Goal: Task Accomplishment & Management: Use online tool/utility

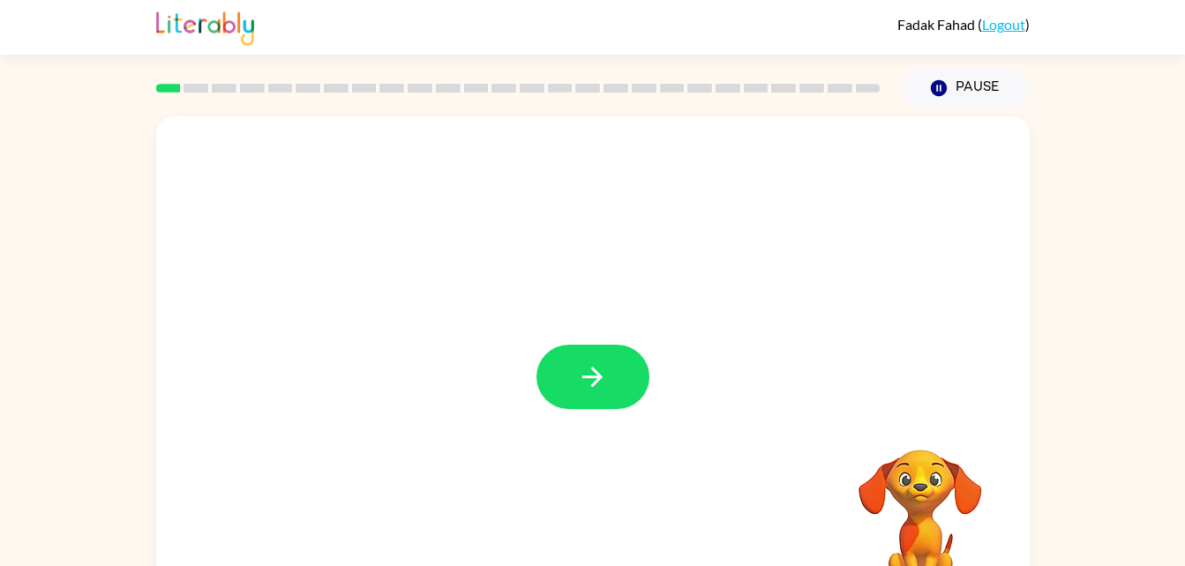
click at [592, 390] on div at bounding box center [592, 377] width 113 height 64
click at [592, 390] on icon "button" at bounding box center [592, 377] width 31 height 31
click at [592, 390] on div at bounding box center [592, 368] width 873 height 504
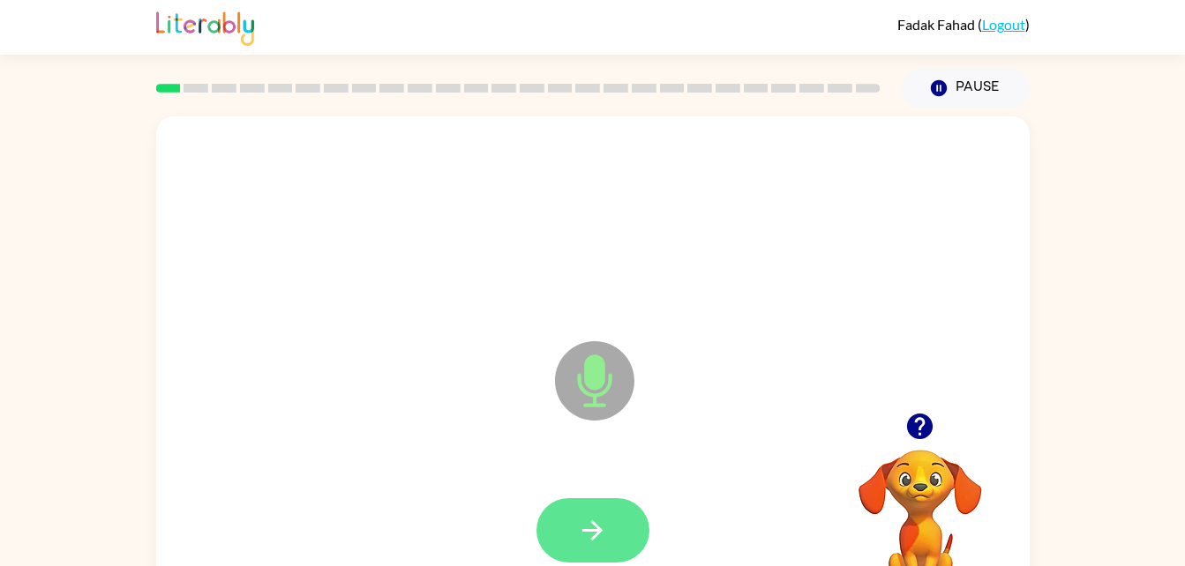
click at [579, 516] on icon "button" at bounding box center [592, 530] width 31 height 31
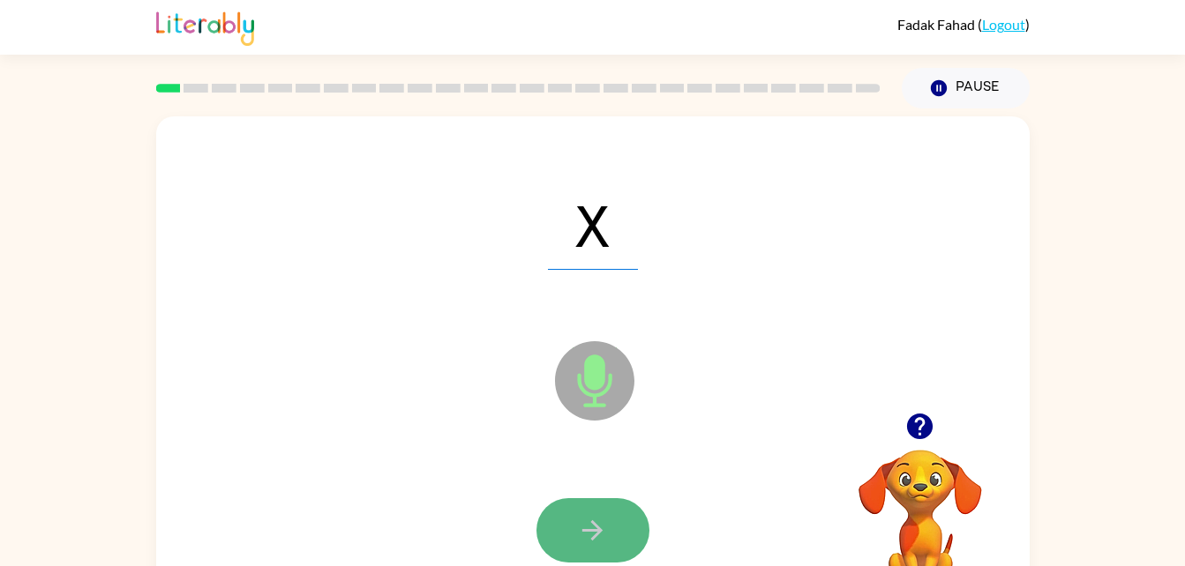
click at [605, 532] on icon "button" at bounding box center [592, 530] width 31 height 31
click at [593, 523] on icon "button" at bounding box center [592, 531] width 20 height 20
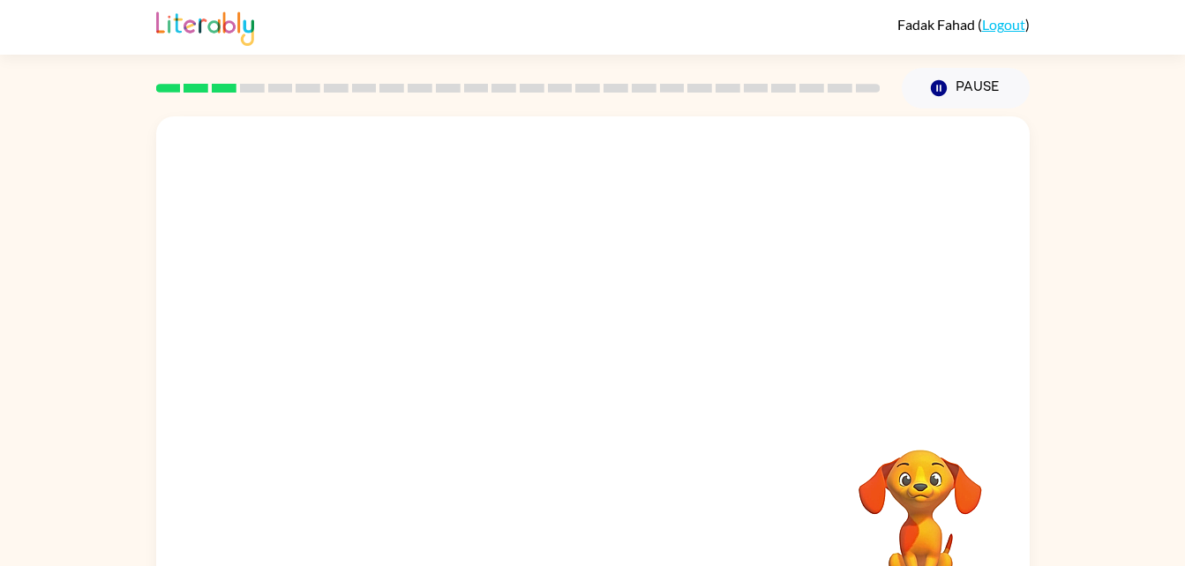
click at [1154, 363] on div "Your browser must support playing .mp4 files to use Literably. Please try using…" at bounding box center [592, 365] width 1185 height 512
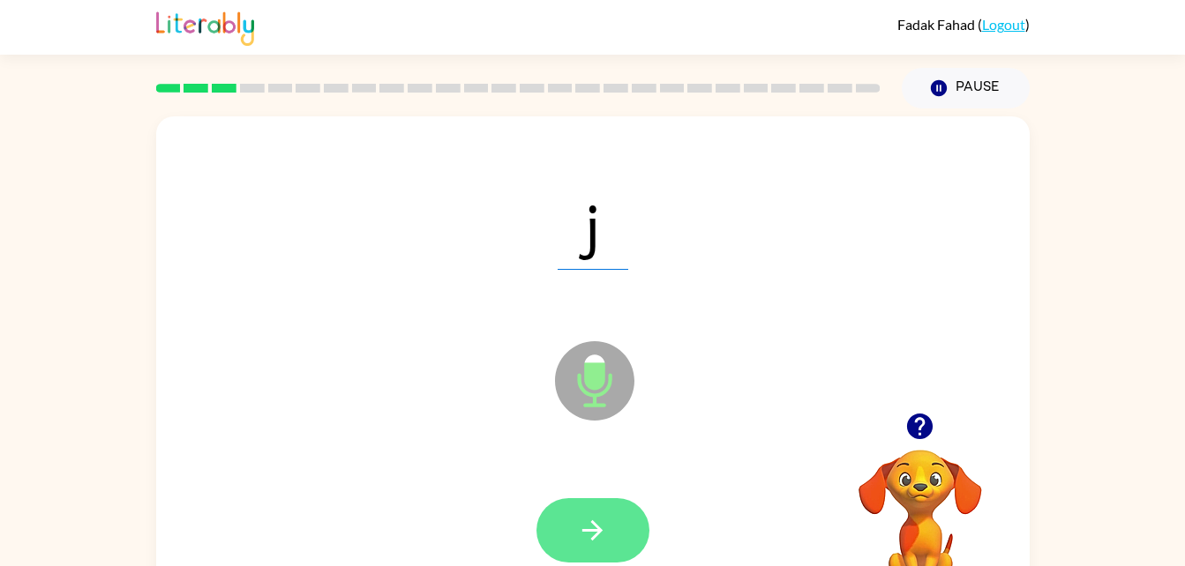
click at [589, 530] on icon "button" at bounding box center [592, 531] width 20 height 20
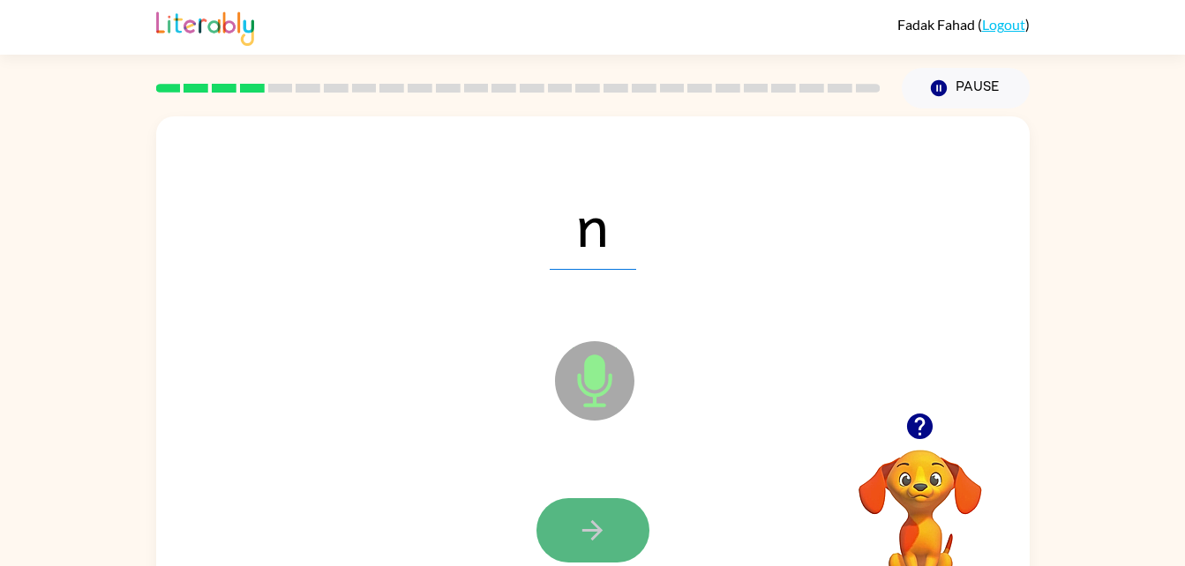
click at [598, 517] on icon "button" at bounding box center [592, 530] width 31 height 31
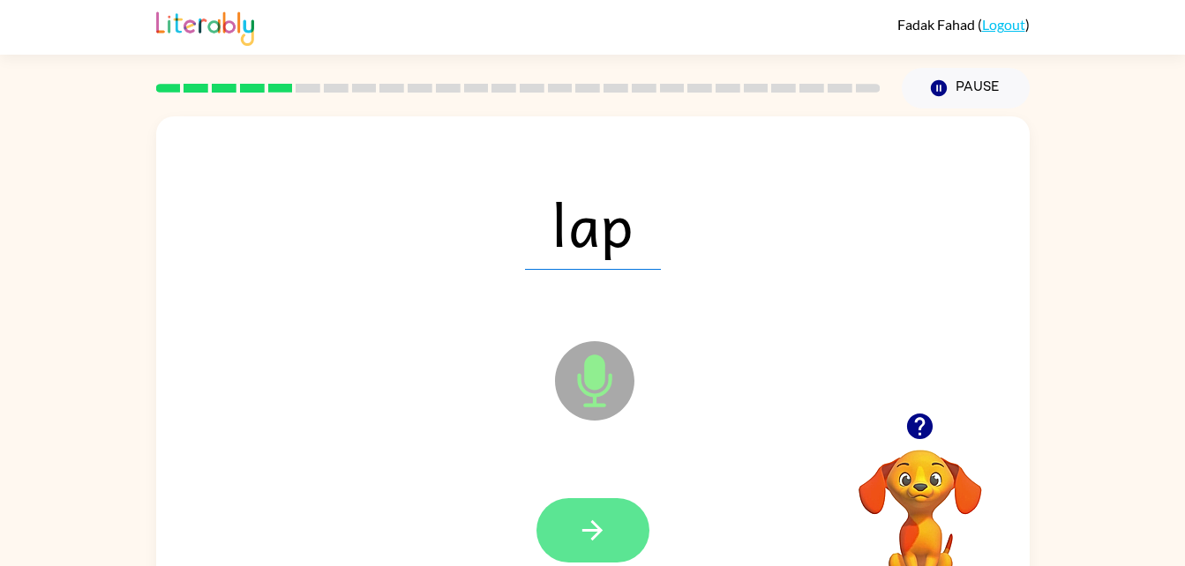
click at [585, 518] on icon "button" at bounding box center [592, 530] width 31 height 31
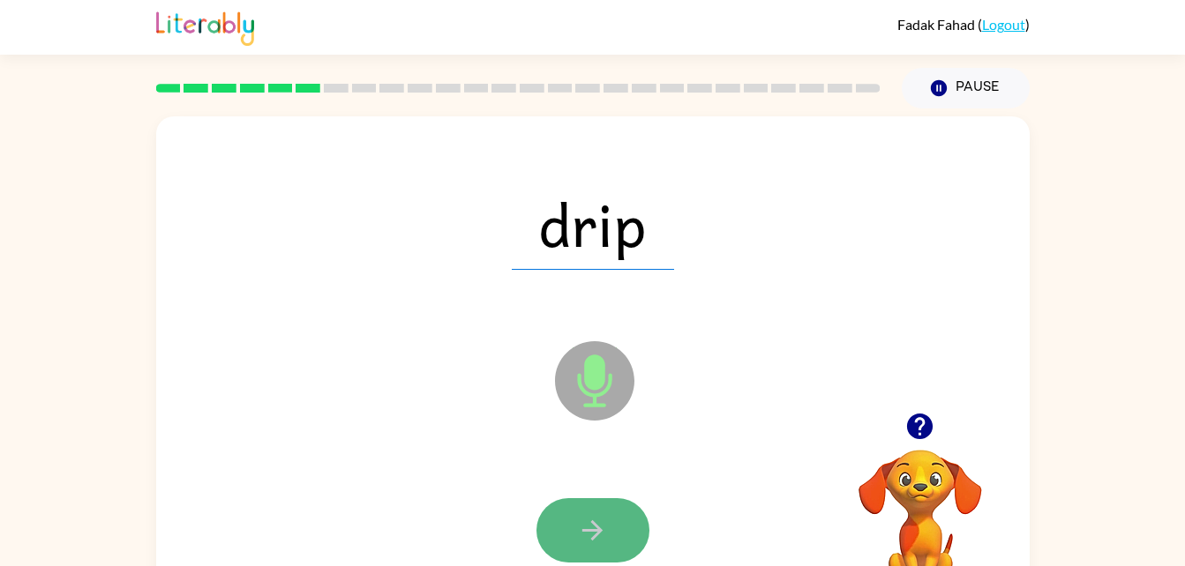
click at [577, 528] on icon "button" at bounding box center [592, 530] width 31 height 31
click at [574, 518] on button "button" at bounding box center [592, 530] width 113 height 64
click at [563, 533] on button "button" at bounding box center [592, 530] width 113 height 64
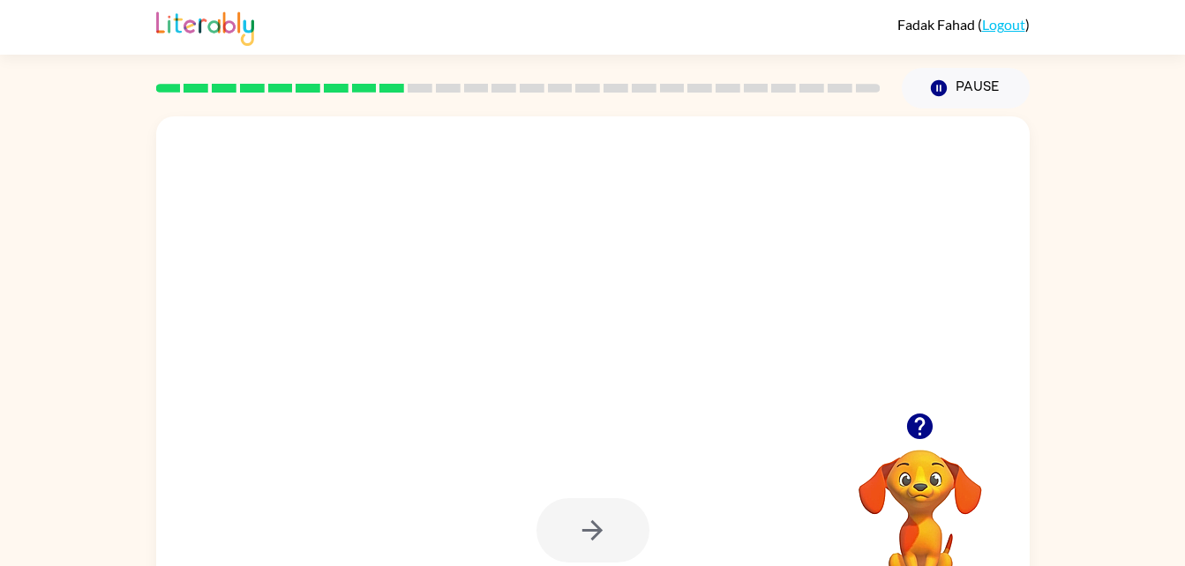
click at [623, 514] on div at bounding box center [592, 530] width 113 height 64
click at [597, 533] on div at bounding box center [592, 530] width 113 height 64
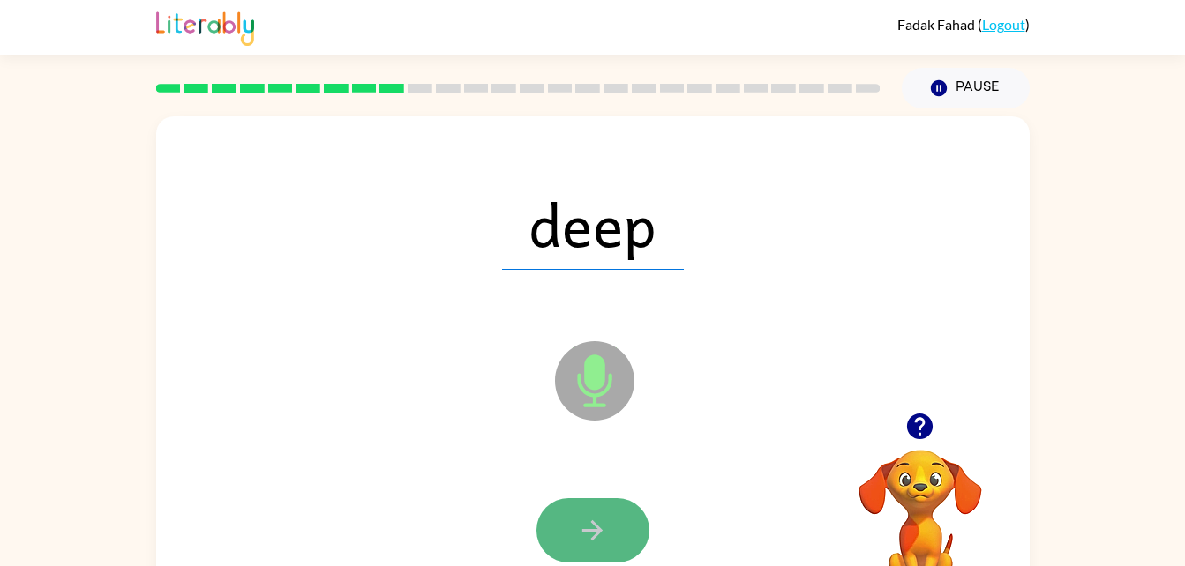
click at [585, 524] on icon "button" at bounding box center [592, 530] width 31 height 31
click at [582, 534] on icon "button" at bounding box center [592, 530] width 31 height 31
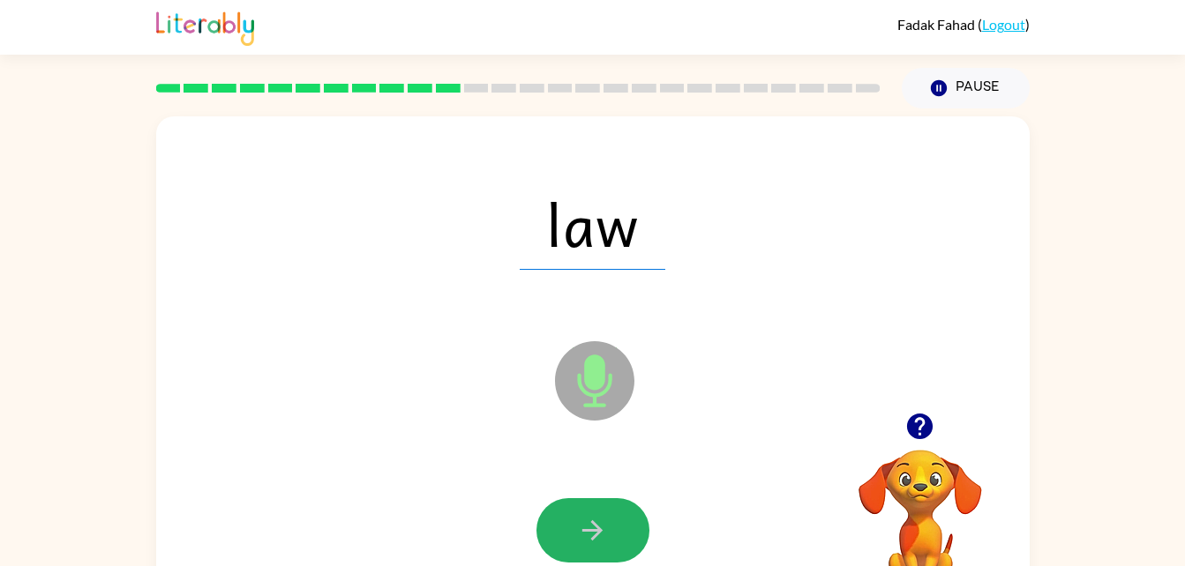
click at [584, 518] on button "button" at bounding box center [592, 530] width 113 height 64
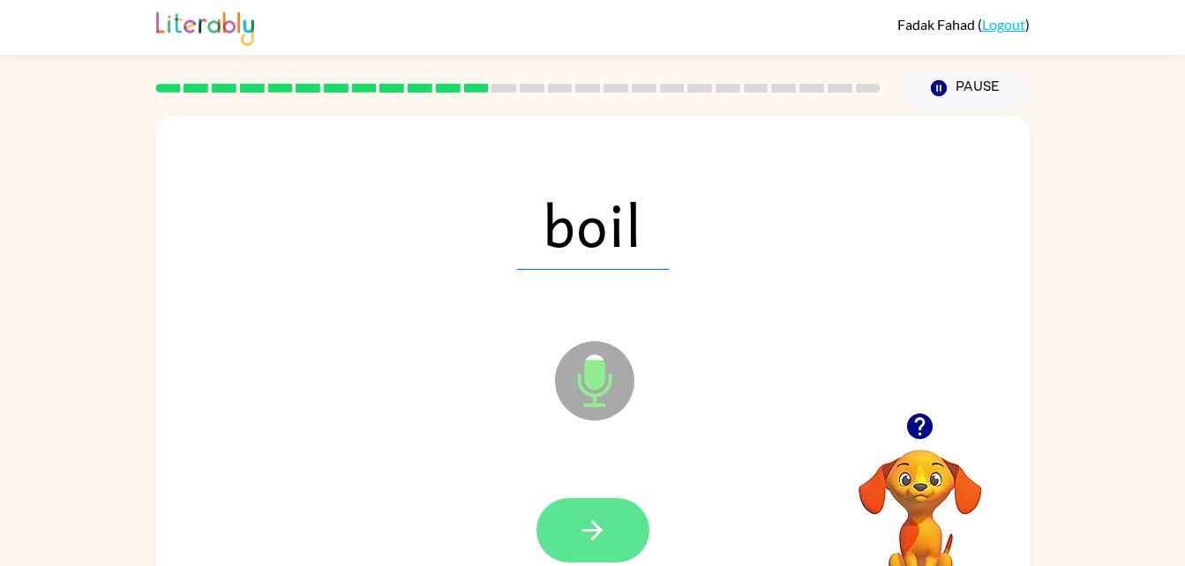
click at [592, 516] on icon "button" at bounding box center [592, 530] width 31 height 31
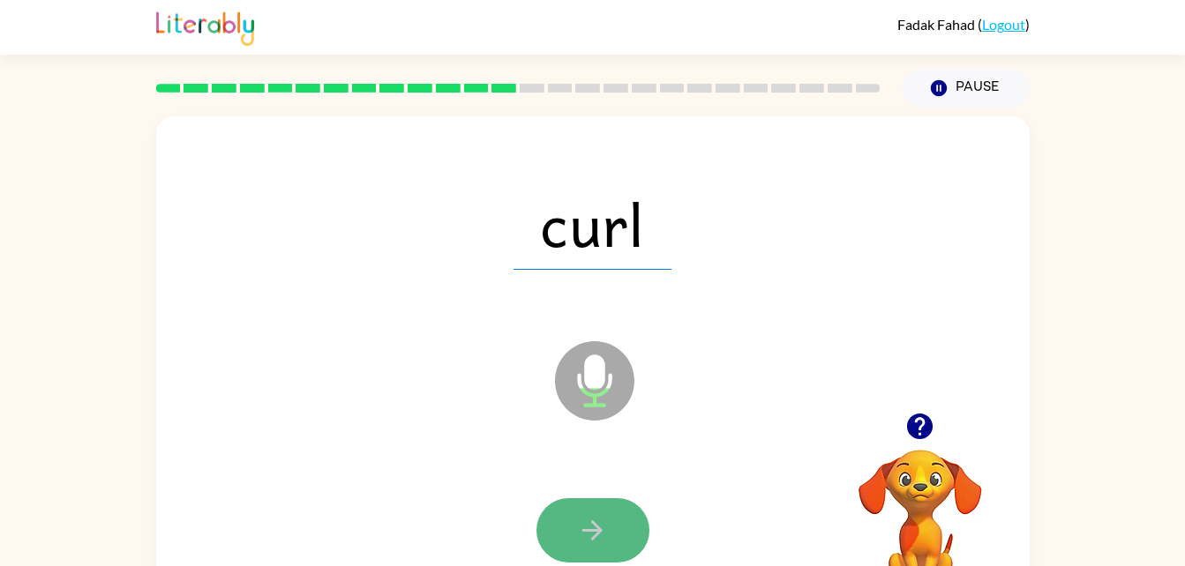
click at [604, 537] on icon "button" at bounding box center [592, 530] width 31 height 31
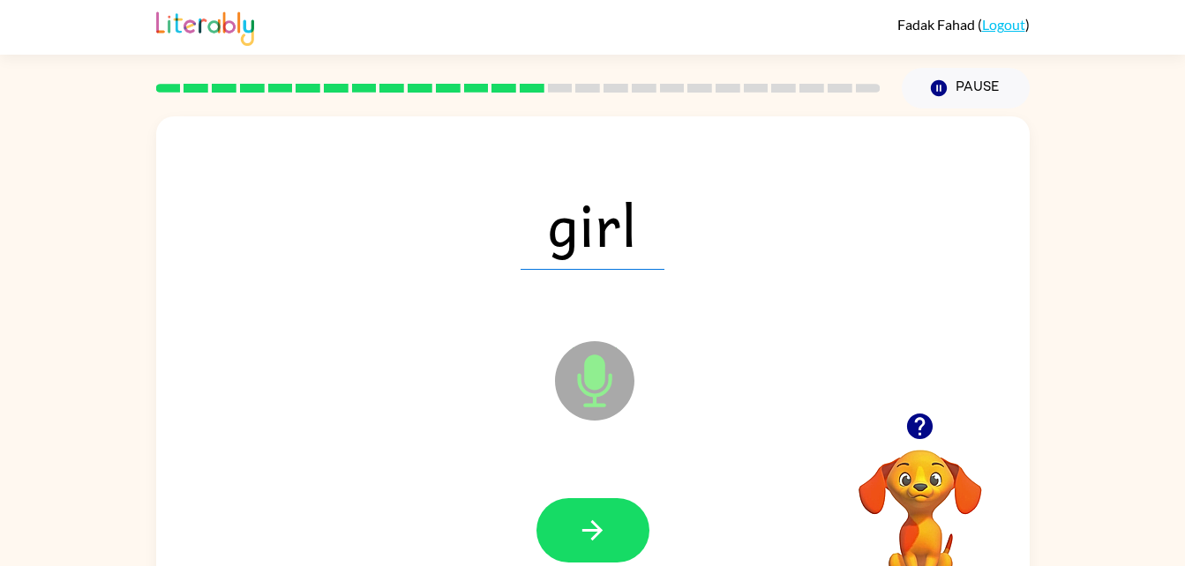
click at [1065, 218] on div "girl Microphone The Microphone is here when it is your turn to talk Your browse…" at bounding box center [592, 365] width 1185 height 512
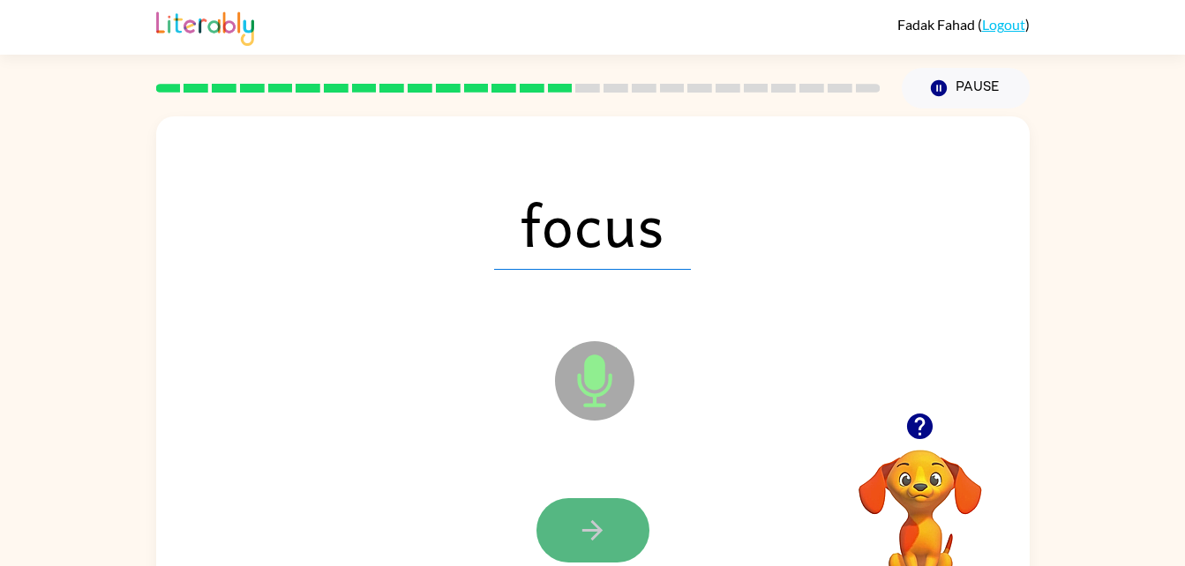
click at [588, 513] on button "button" at bounding box center [592, 530] width 113 height 64
click at [600, 504] on button "button" at bounding box center [592, 530] width 113 height 64
click at [577, 529] on icon "button" at bounding box center [592, 530] width 31 height 31
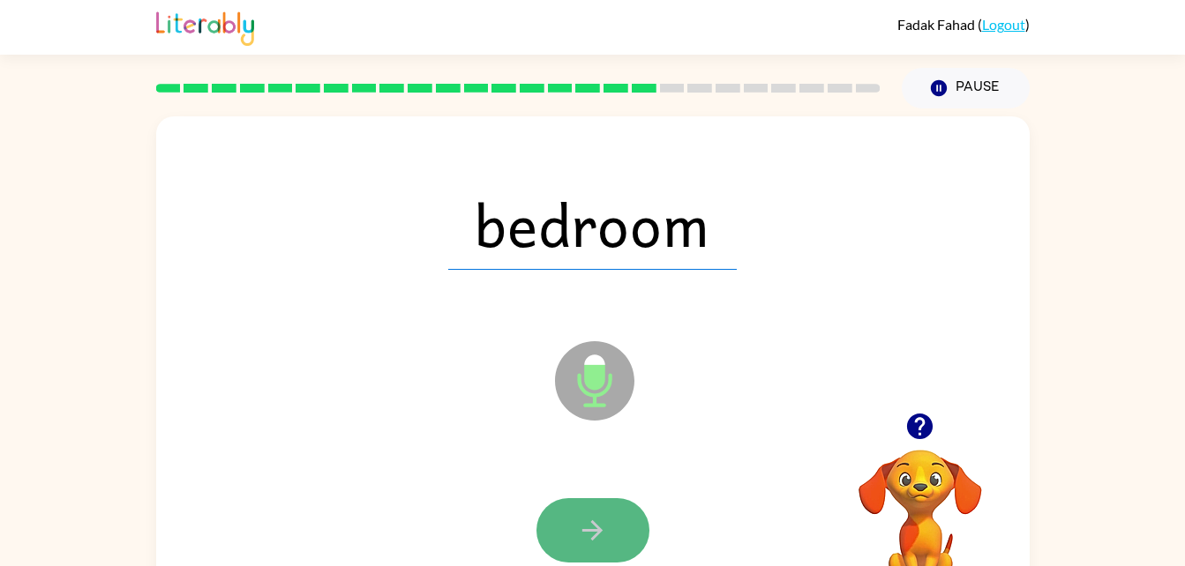
click at [613, 507] on button "button" at bounding box center [592, 530] width 113 height 64
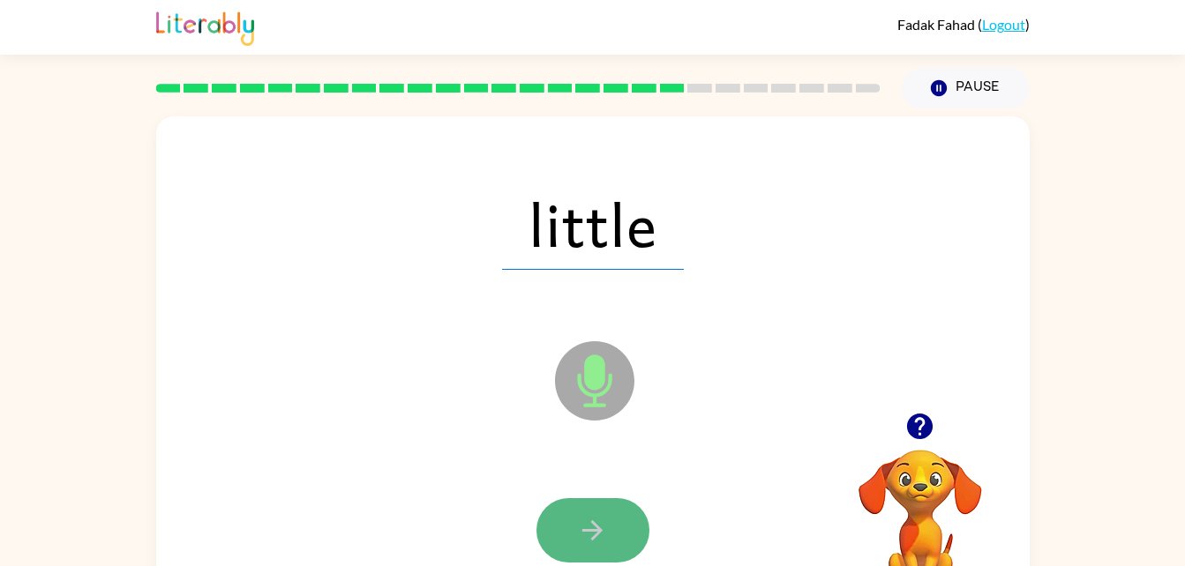
click at [585, 541] on icon "button" at bounding box center [592, 530] width 31 height 31
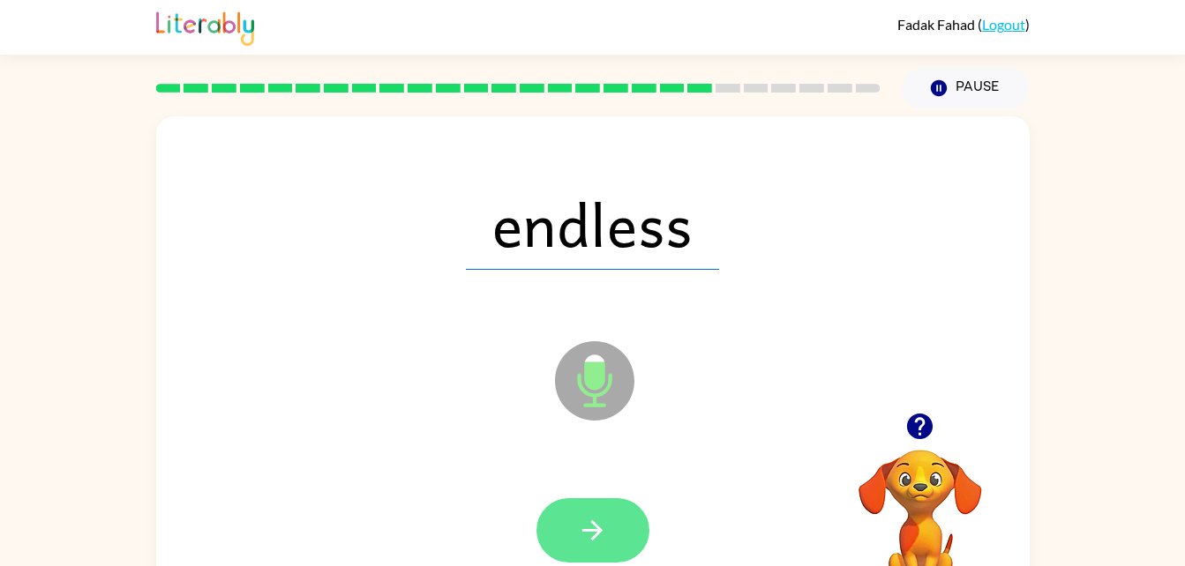
click at [580, 531] on icon "button" at bounding box center [592, 530] width 31 height 31
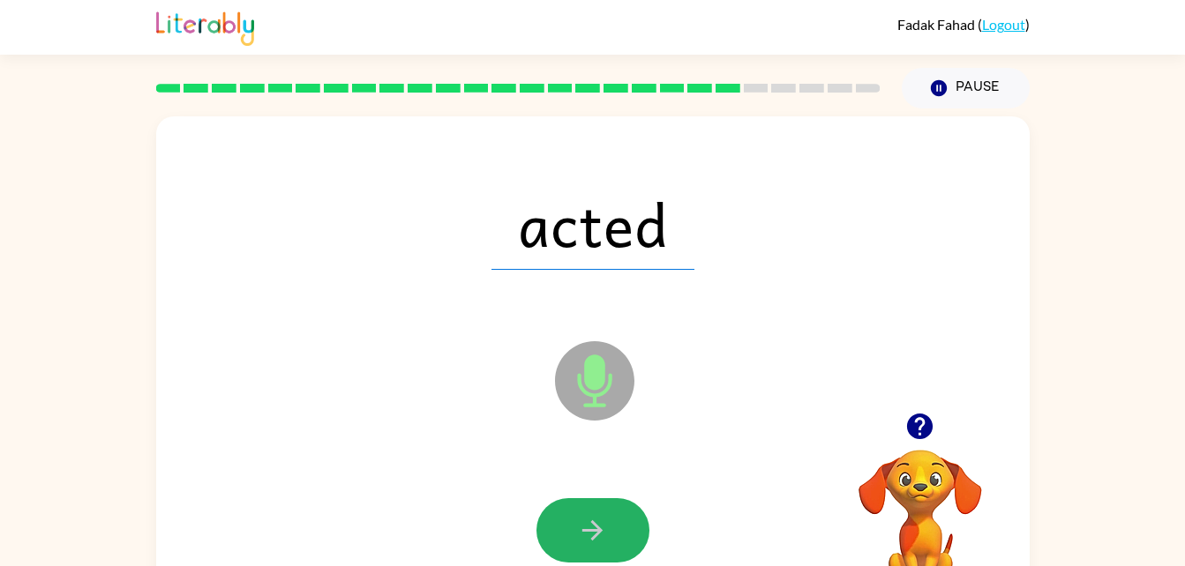
click at [595, 536] on icon "button" at bounding box center [592, 530] width 31 height 31
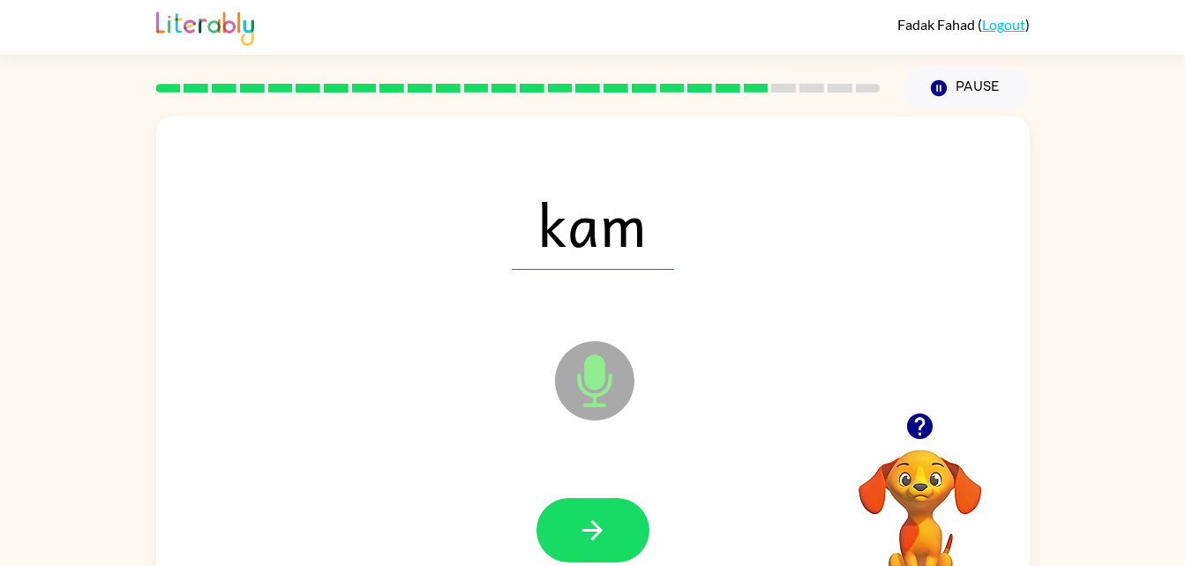
click at [588, 526] on div at bounding box center [592, 530] width 113 height 64
click at [619, 507] on button "button" at bounding box center [592, 530] width 113 height 64
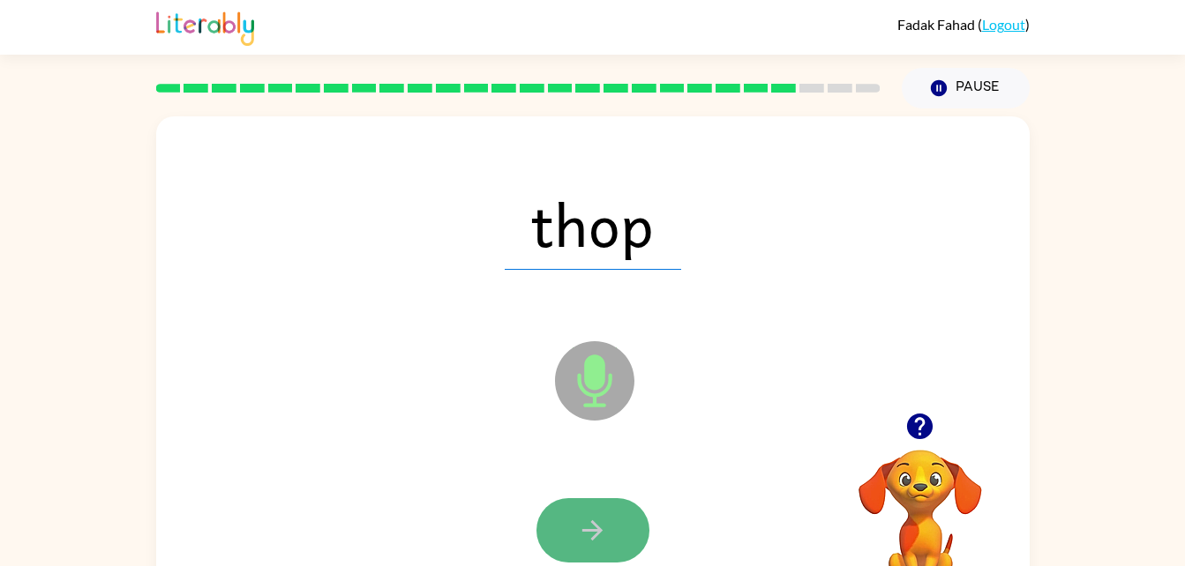
click at [572, 517] on button "button" at bounding box center [592, 530] width 113 height 64
click at [588, 518] on icon "button" at bounding box center [592, 530] width 31 height 31
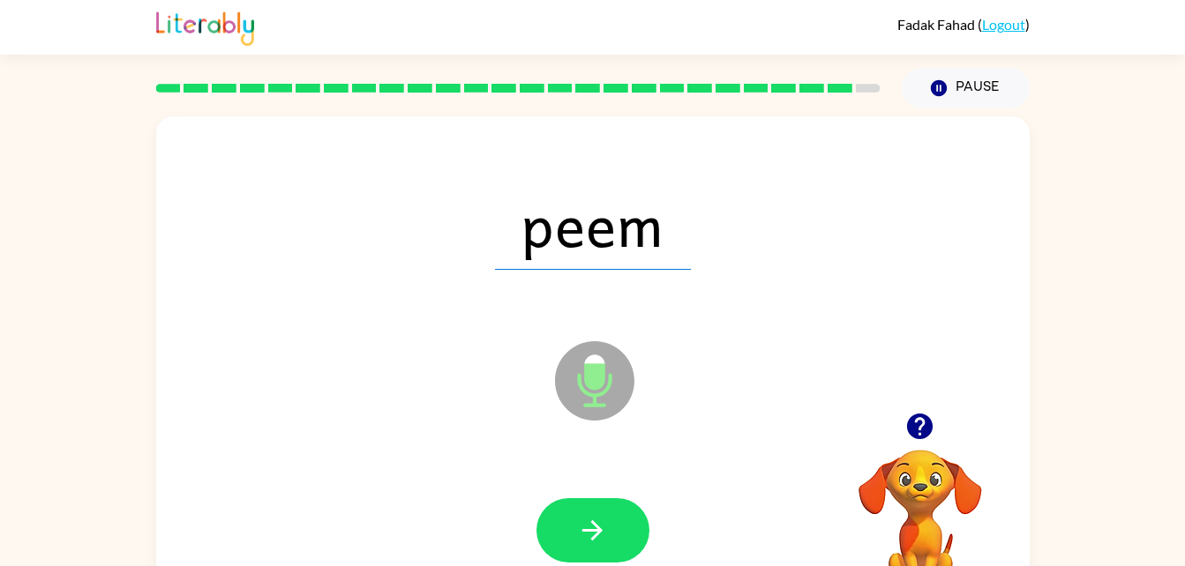
click at [585, 489] on div at bounding box center [593, 531] width 838 height 145
click at [598, 519] on icon "button" at bounding box center [592, 530] width 31 height 31
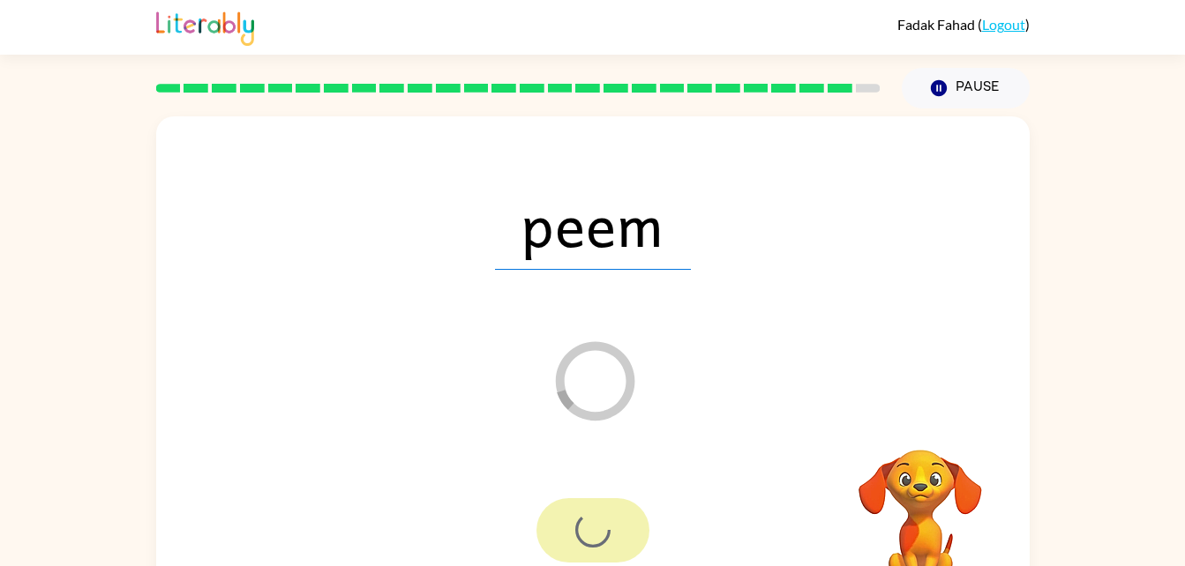
click at [857, 317] on div "Loader Your response is being sent to our graders" at bounding box center [550, 337] width 753 height 64
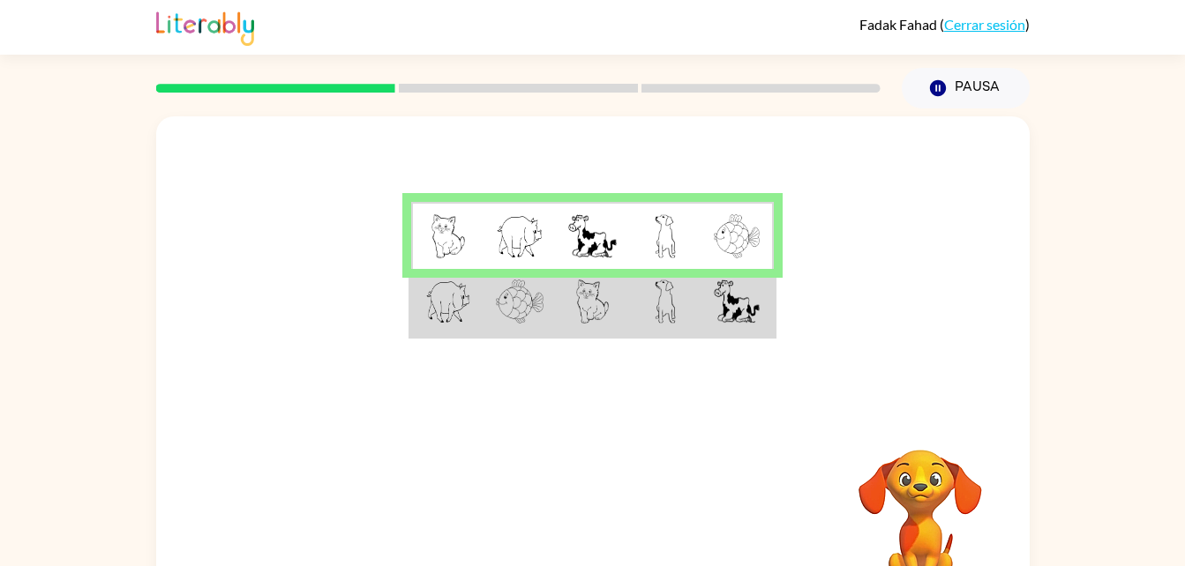
click at [901, 499] on video "Tu navegador debe admitir la reproducción de archivos .mp4 para usar Literably.…" at bounding box center [920, 511] width 176 height 176
click at [915, 471] on video "Tu navegador debe admitir la reproducción de archivos .mp4 para usar Literably.…" at bounding box center [920, 511] width 176 height 176
click at [967, 88] on button "Pausa Pausa" at bounding box center [966, 88] width 128 height 41
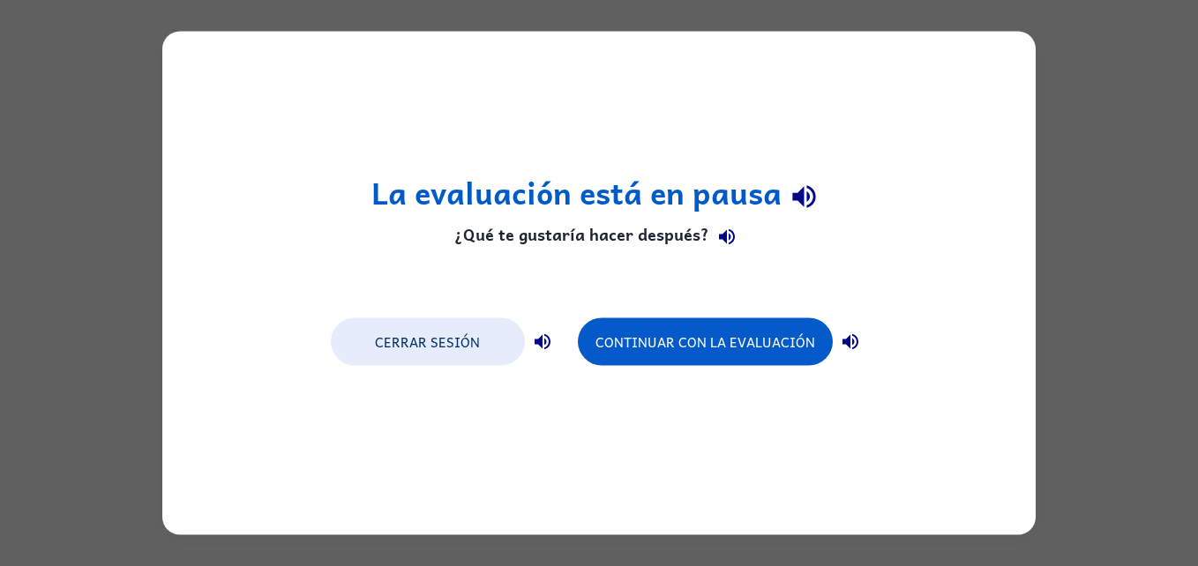
click at [27, 328] on div "La evaluación está en pausa ¿Qué te gustaría hacer después? Cerrar sesión Conti…" at bounding box center [599, 283] width 1198 height 566
click at [1135, 146] on div "La evaluación está en pausa ¿Qué te gustaría hacer después? Cerrar sesión Conti…" at bounding box center [599, 283] width 1198 height 566
click at [1114, 149] on div "La evaluación está en pausa ¿Qué te gustaría hacer después? Cerrar sesión Conti…" at bounding box center [599, 283] width 1198 height 566
click at [1013, 82] on div "La evaluación está en pausa ¿Qué te gustaría hacer después? Cerrar sesión Conti…" at bounding box center [598, 284] width 873 height 504
click at [452, 318] on button "Cerrar sesión" at bounding box center [428, 342] width 194 height 48
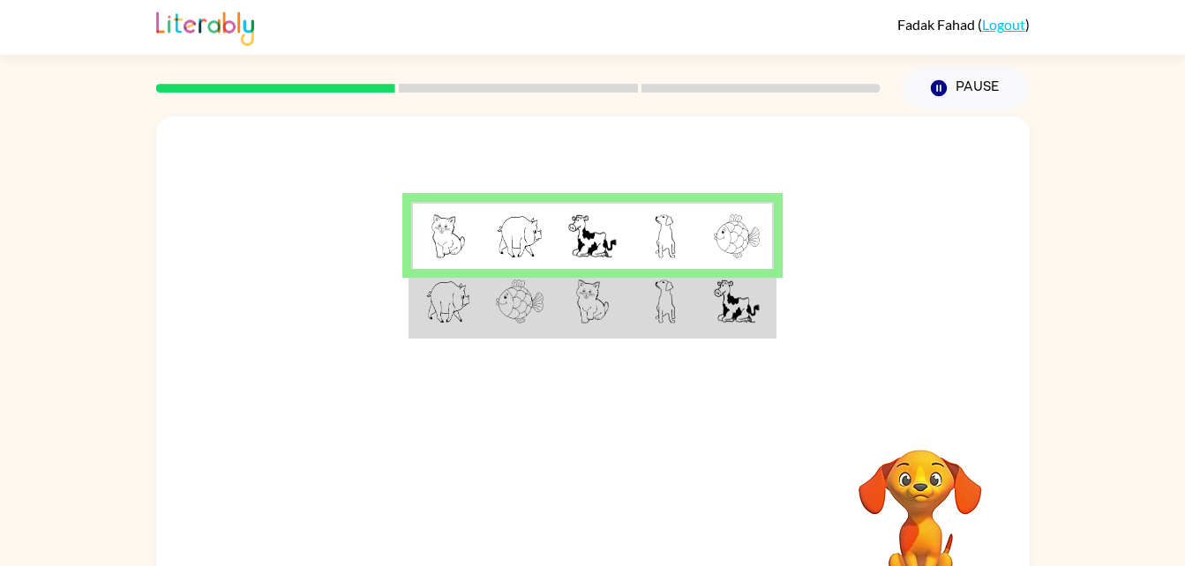
click at [453, 313] on img at bounding box center [448, 302] width 46 height 44
click at [478, 319] on td at bounding box center [447, 303] width 72 height 68
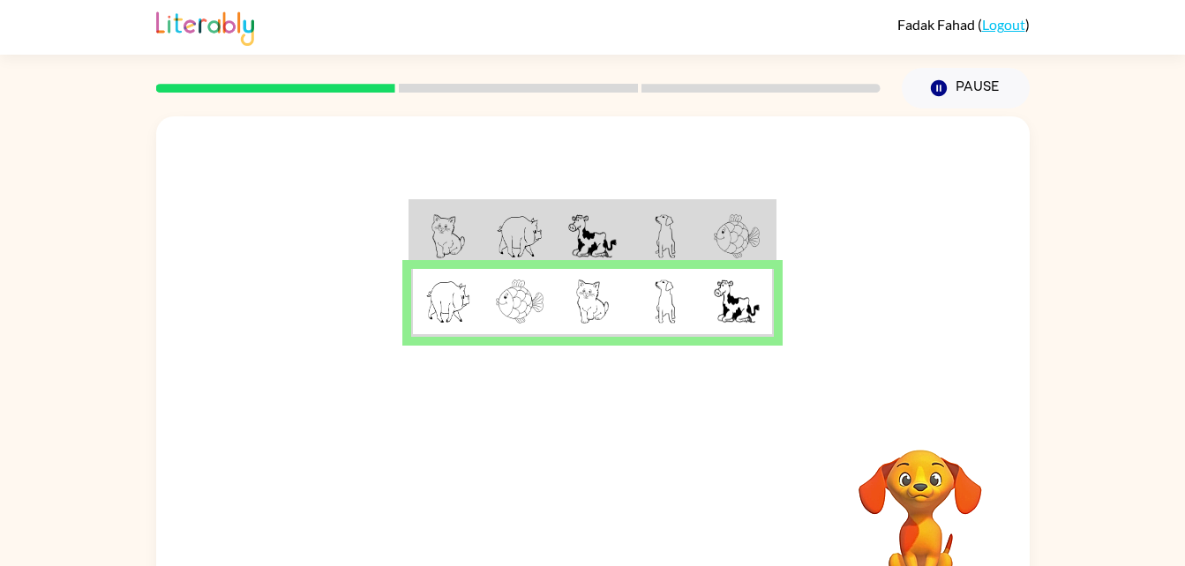
click at [478, 319] on td at bounding box center [447, 303] width 72 height 68
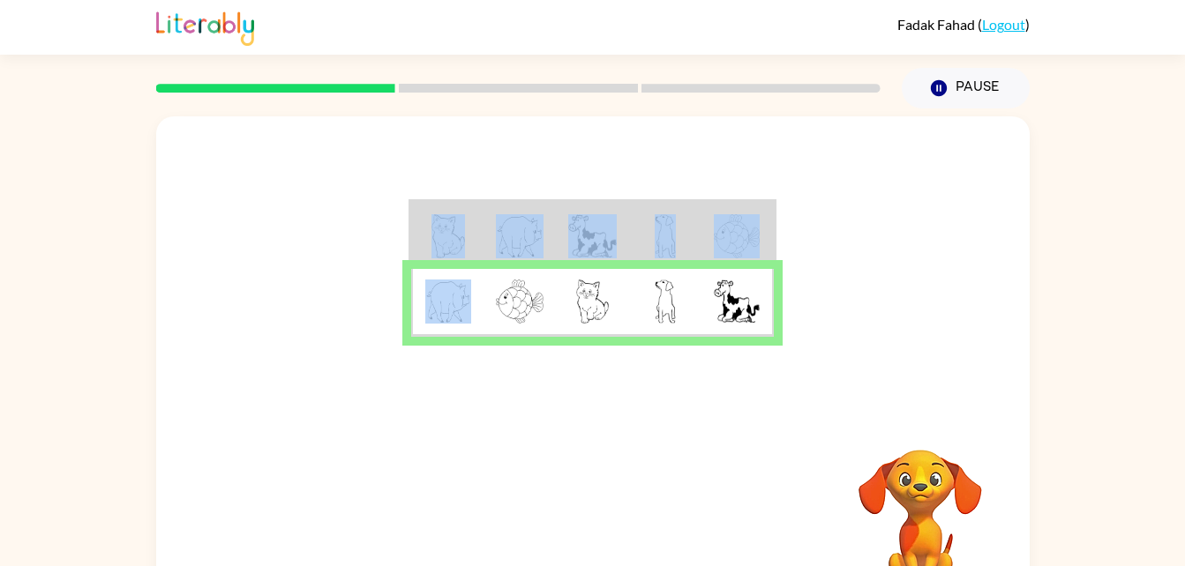
click at [478, 319] on td at bounding box center [447, 303] width 72 height 68
click at [1007, 278] on div at bounding box center [592, 264] width 873 height 296
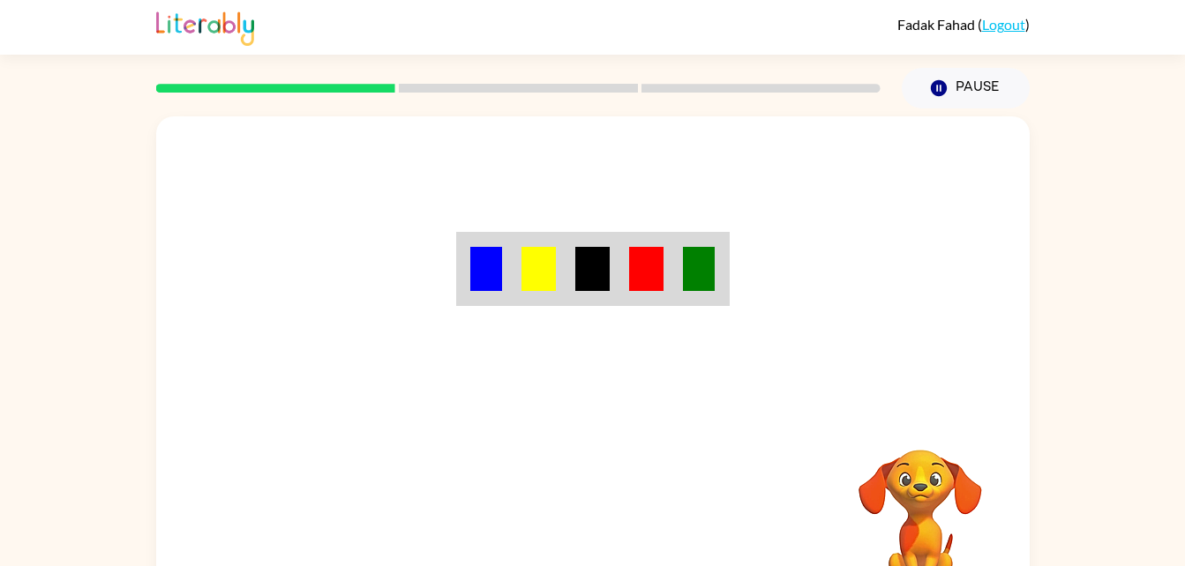
click at [599, 528] on div "Your browser must support playing .mp4 files to use Literably. Please try using…" at bounding box center [592, 368] width 873 height 504
click at [1128, 272] on div "Your browser must support playing .mp4 files to use Literably. Please try using…" at bounding box center [592, 365] width 1185 height 512
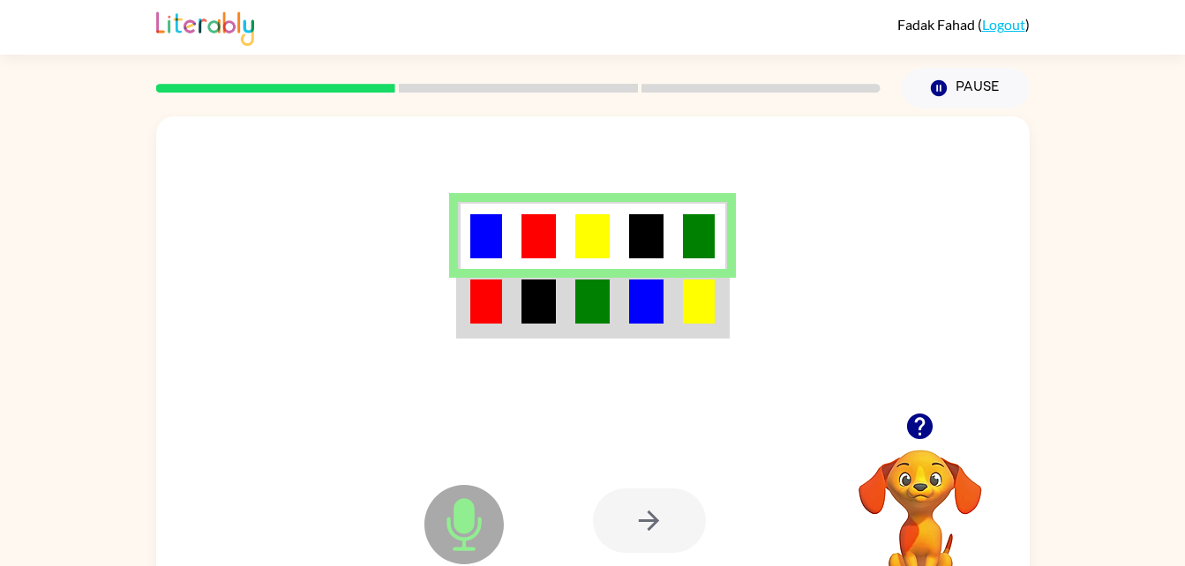
click at [519, 303] on td at bounding box center [539, 303] width 54 height 68
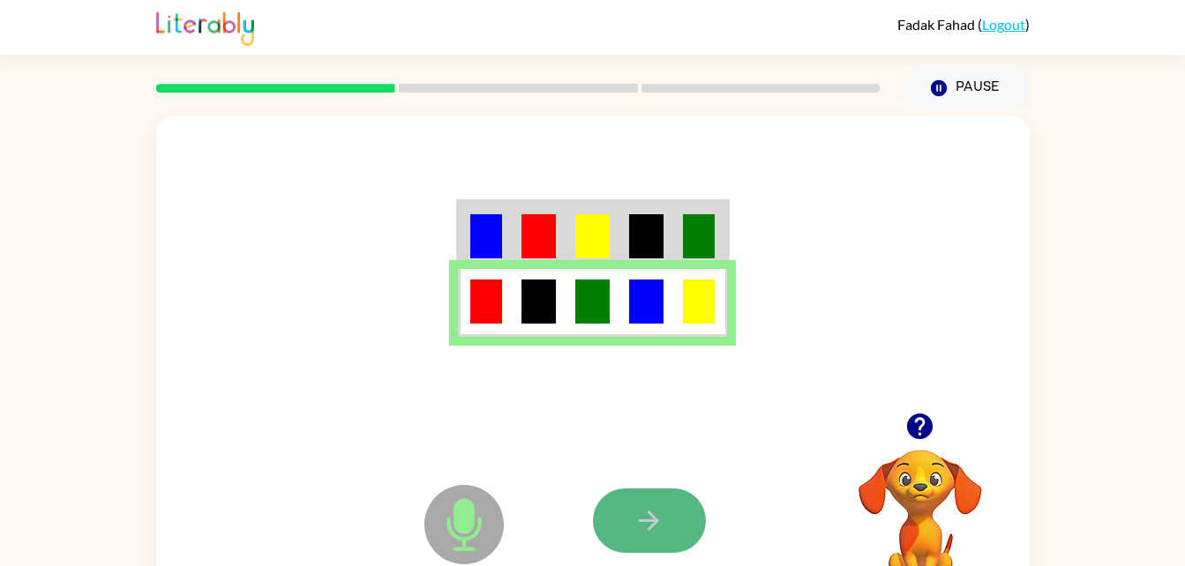
click at [648, 520] on icon "button" at bounding box center [648, 521] width 31 height 31
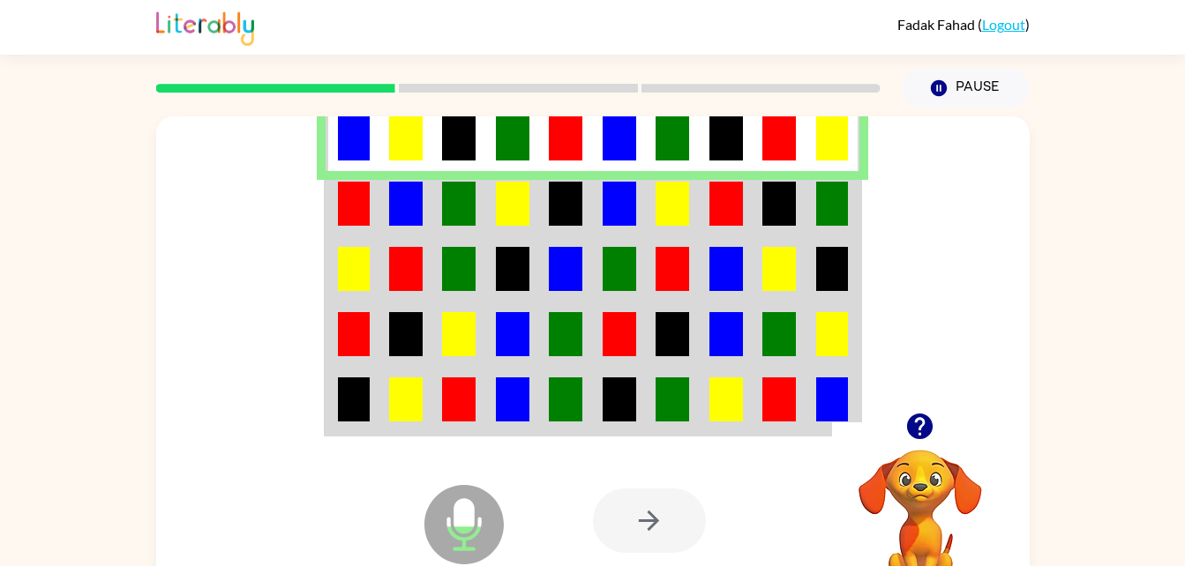
click at [798, 195] on td at bounding box center [780, 203] width 54 height 65
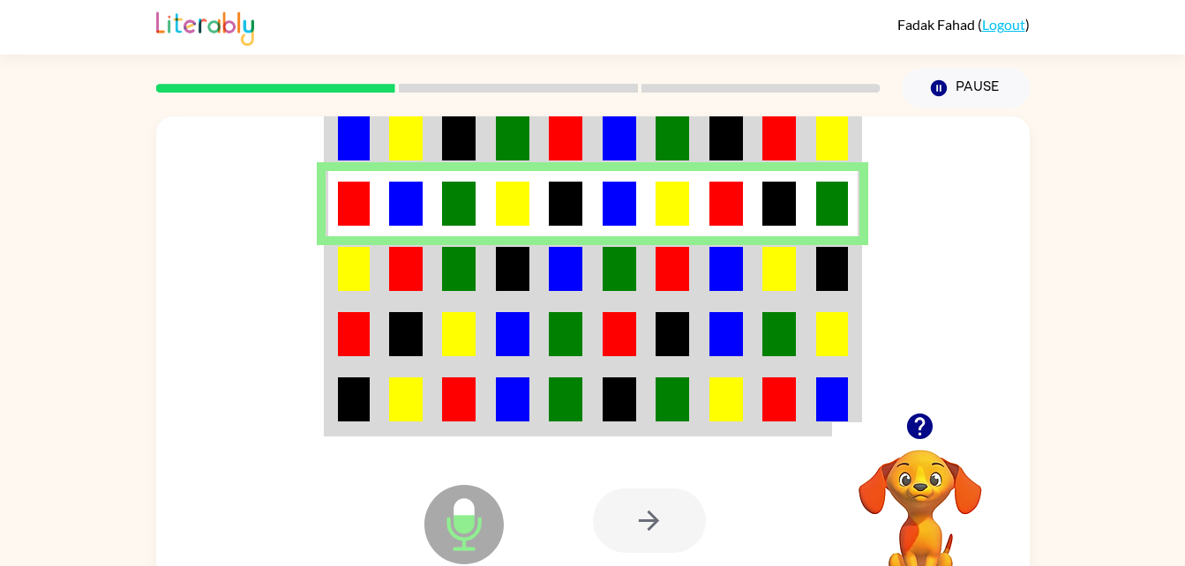
click at [599, 259] on td at bounding box center [620, 268] width 54 height 65
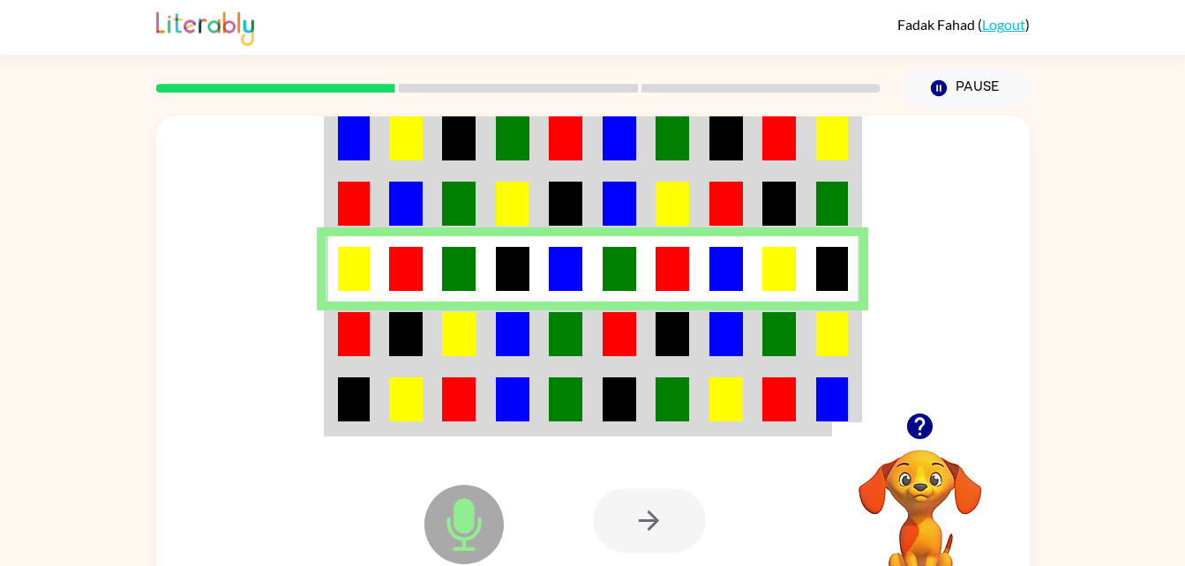
click at [776, 334] on img at bounding box center [779, 334] width 34 height 44
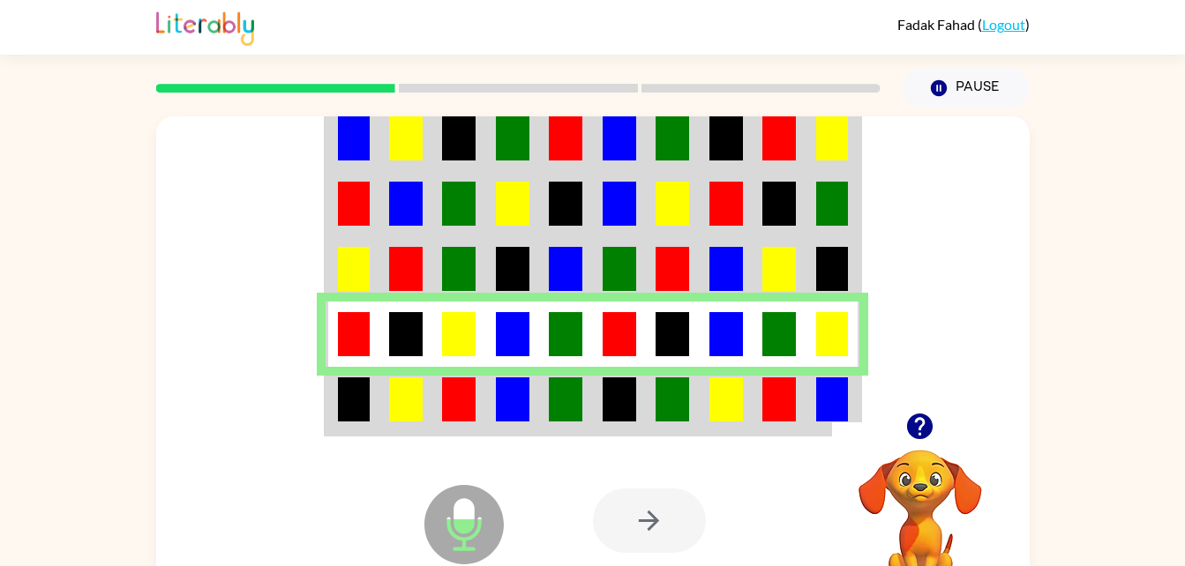
click at [803, 395] on td at bounding box center [780, 401] width 54 height 68
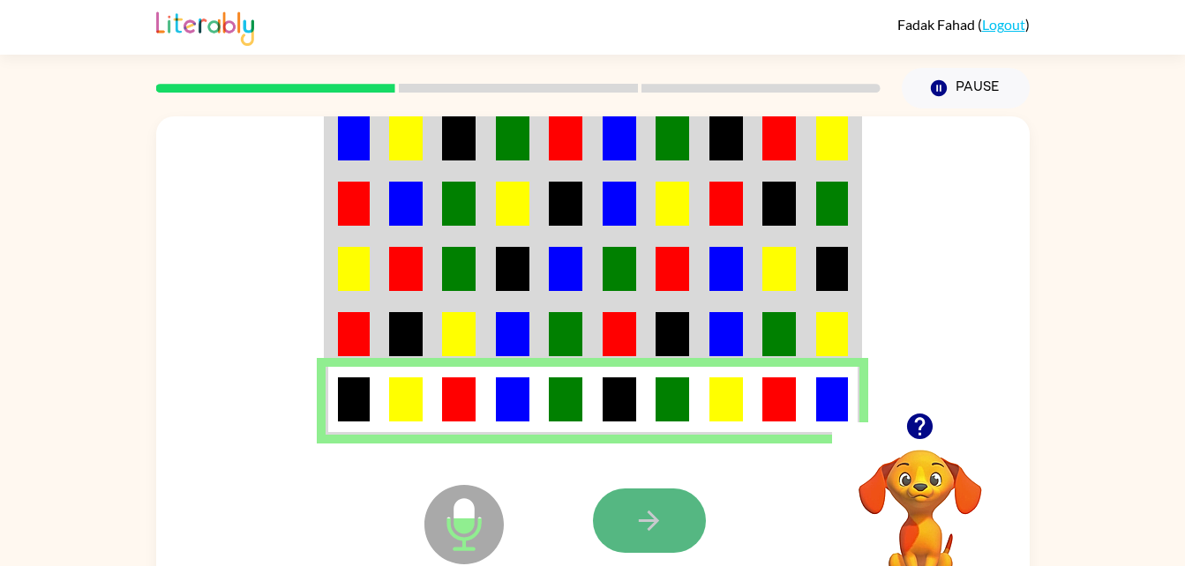
click at [650, 506] on icon "button" at bounding box center [648, 521] width 31 height 31
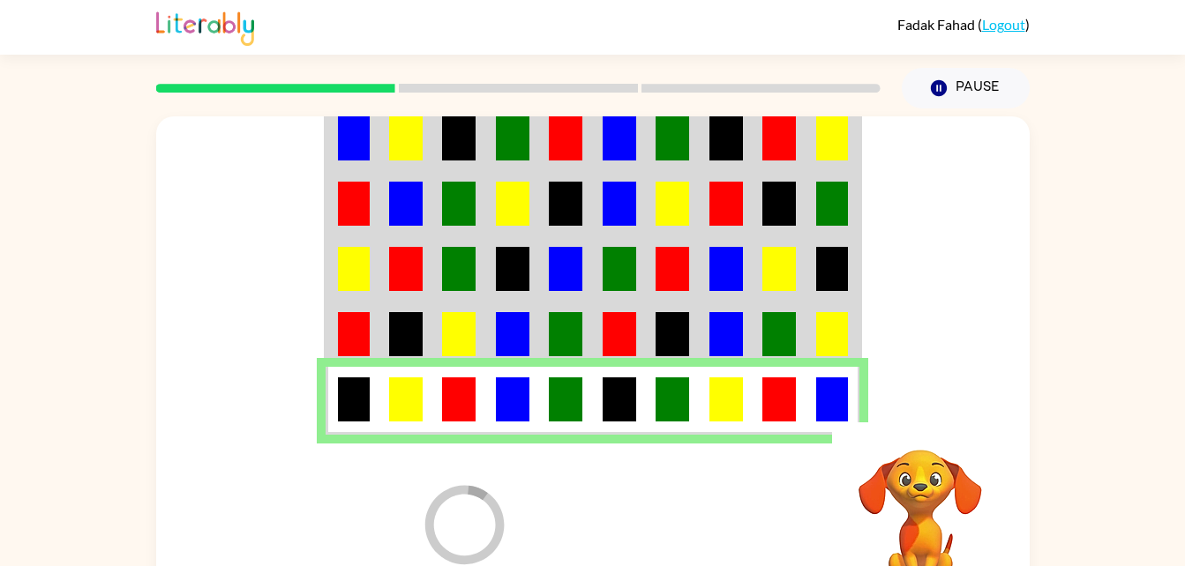
click at [1137, 248] on div "Loader Your response is being sent to our graders Your browser must support pla…" at bounding box center [592, 365] width 1185 height 512
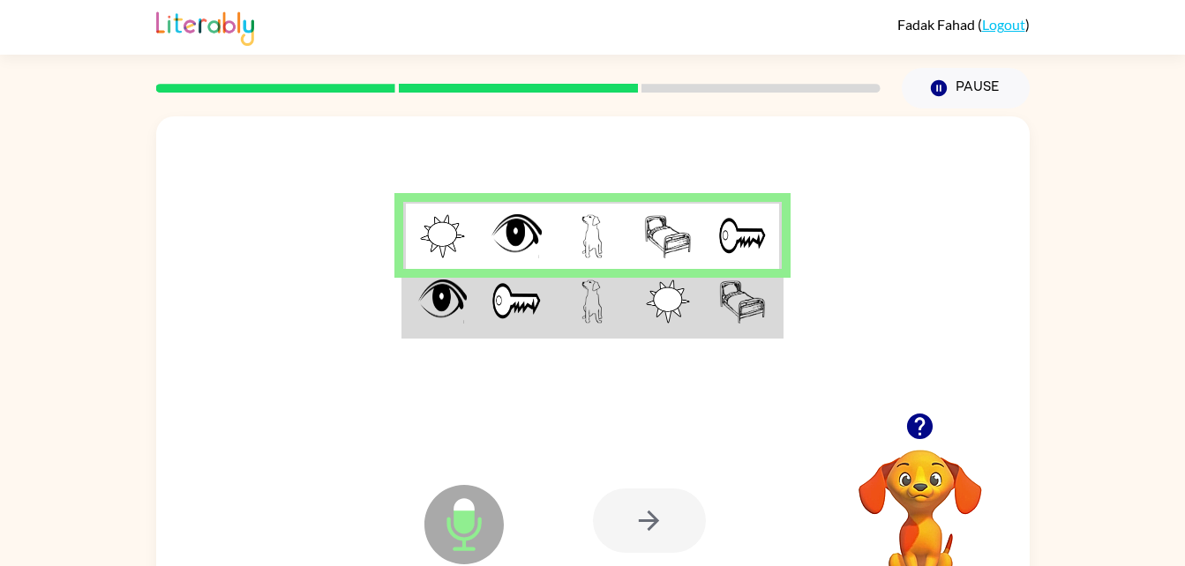
click at [730, 324] on img at bounding box center [742, 302] width 47 height 44
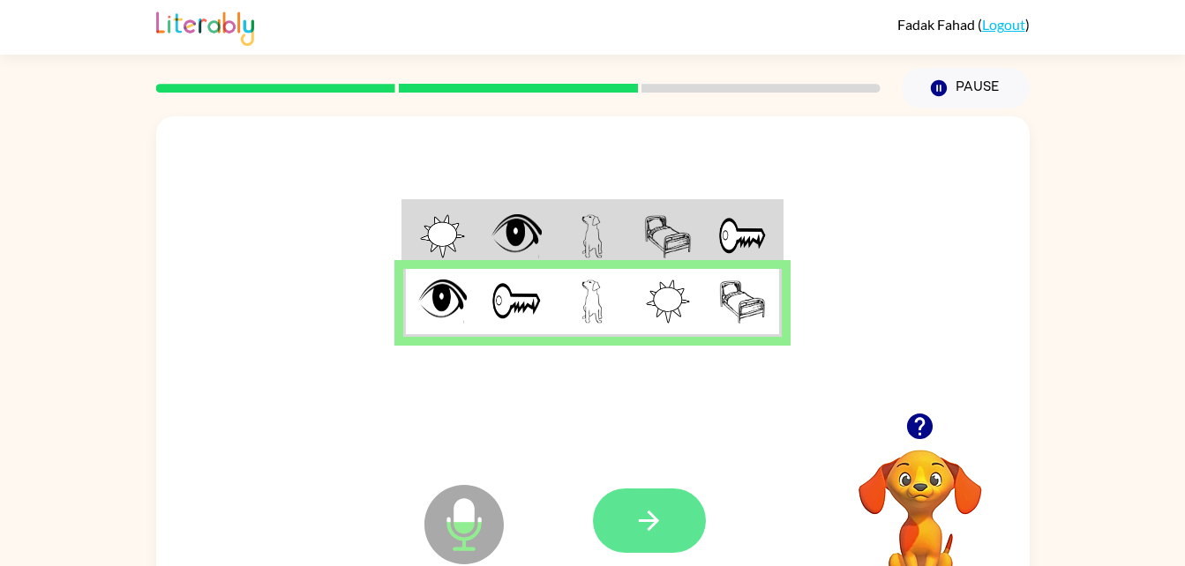
click at [663, 539] on button "button" at bounding box center [649, 521] width 113 height 64
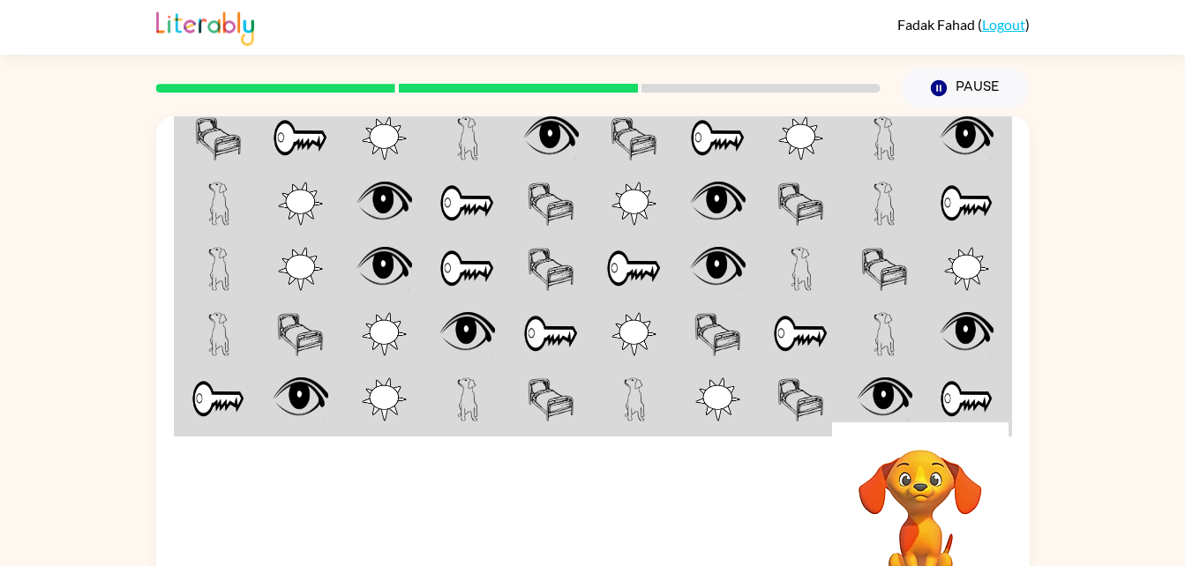
click at [992, 161] on td at bounding box center [968, 138] width 84 height 68
click at [996, 163] on td at bounding box center [968, 138] width 84 height 68
click at [1123, 307] on div "Your browser must support playing .mp4 files to use Literably. Please try using…" at bounding box center [592, 365] width 1185 height 512
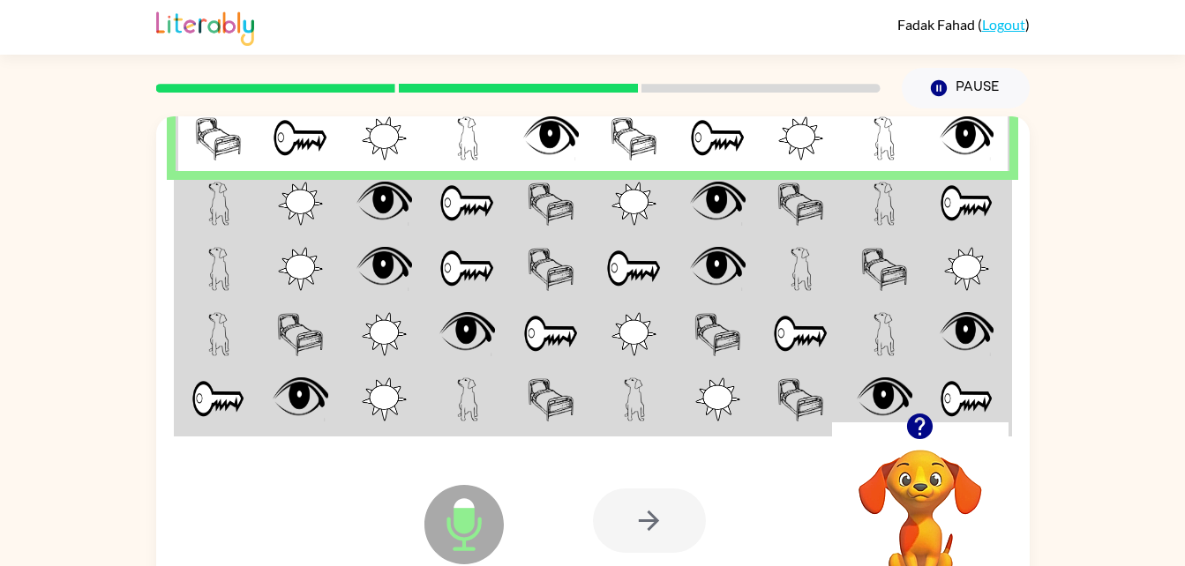
click at [304, 248] on img at bounding box center [300, 269] width 45 height 44
click at [311, 228] on td at bounding box center [301, 203] width 84 height 65
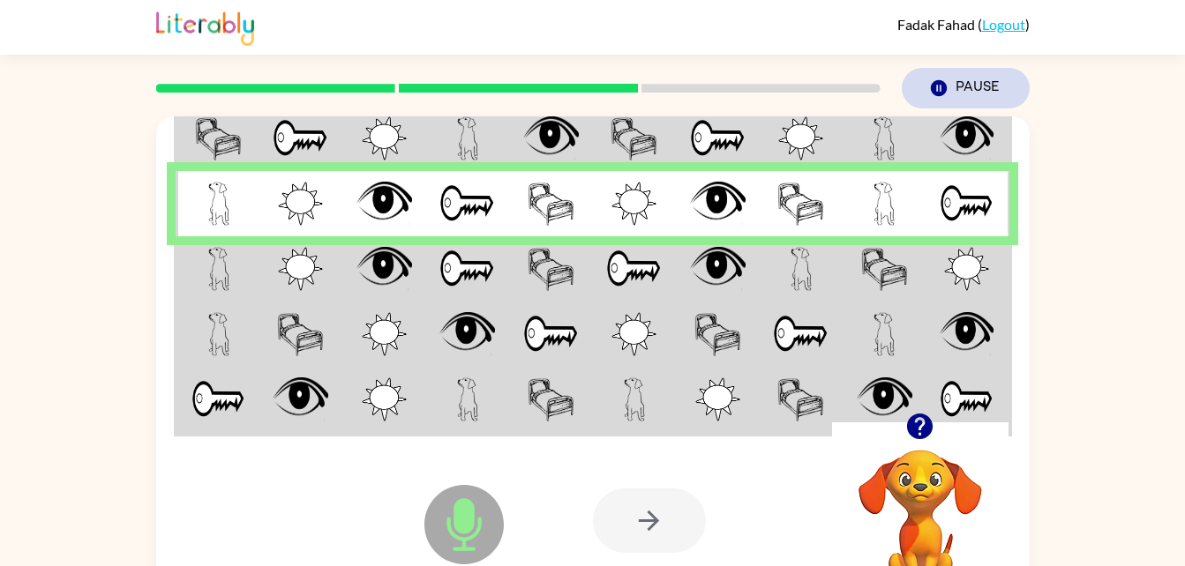
click at [962, 75] on button "Pause Pause" at bounding box center [966, 88] width 128 height 41
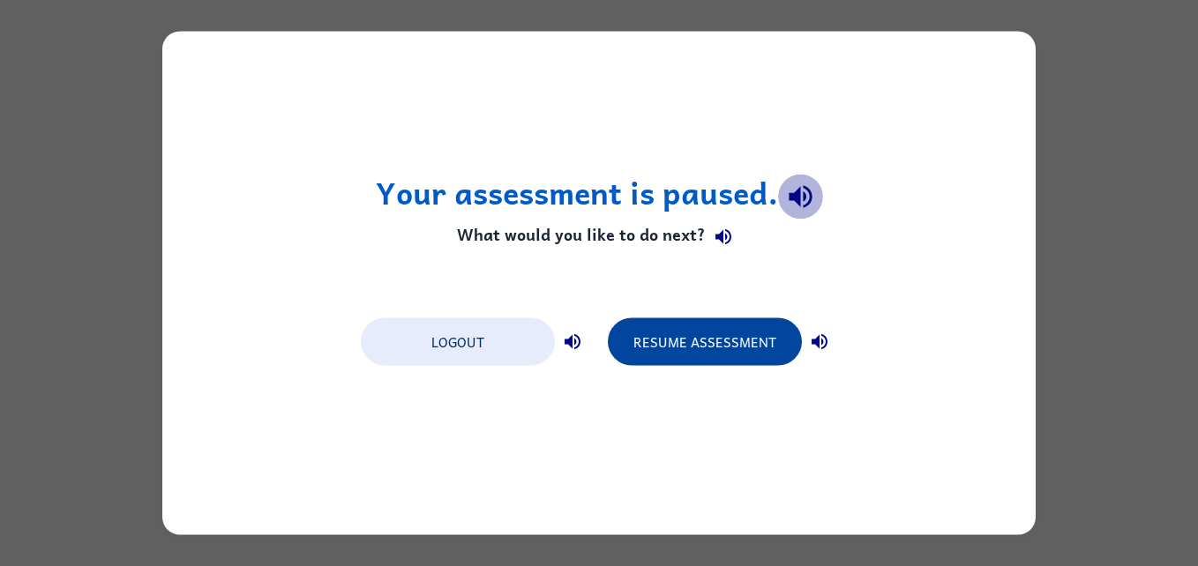
click at [705, 333] on button "Resume Assessment" at bounding box center [705, 342] width 194 height 48
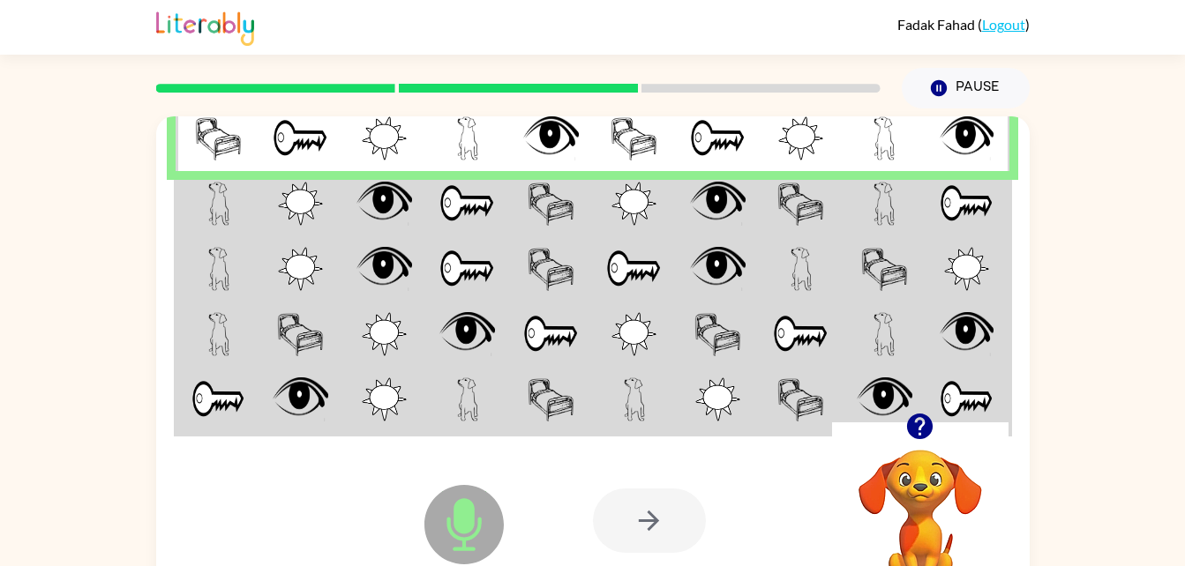
click at [370, 125] on img at bounding box center [384, 138] width 45 height 44
click at [547, 199] on img at bounding box center [551, 204] width 47 height 44
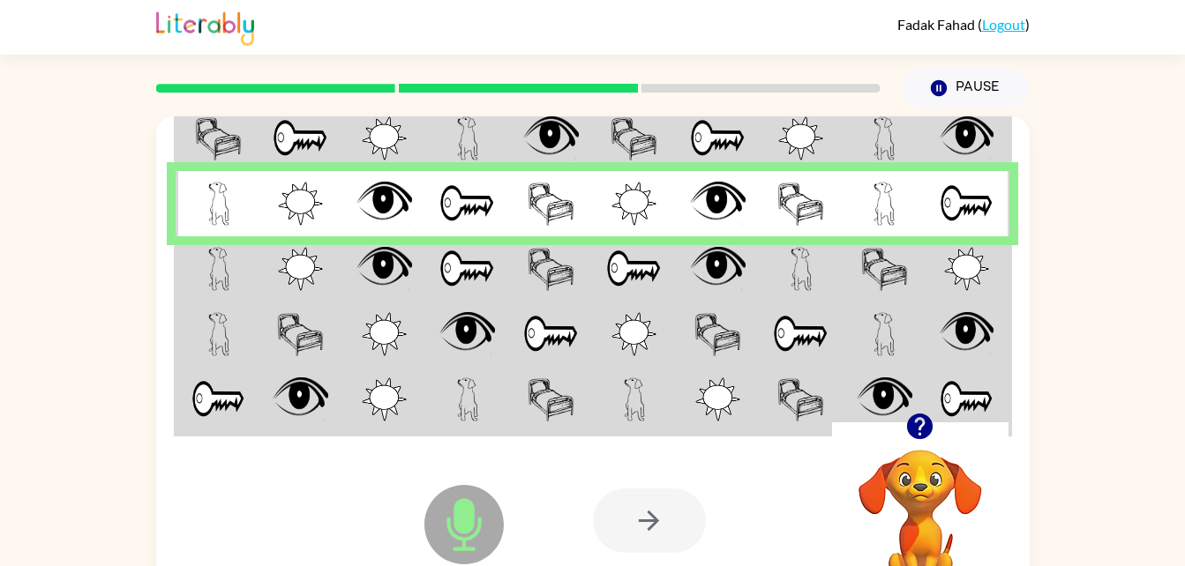
click at [360, 181] on td at bounding box center [384, 203] width 84 height 65
click at [741, 288] on img at bounding box center [718, 269] width 56 height 44
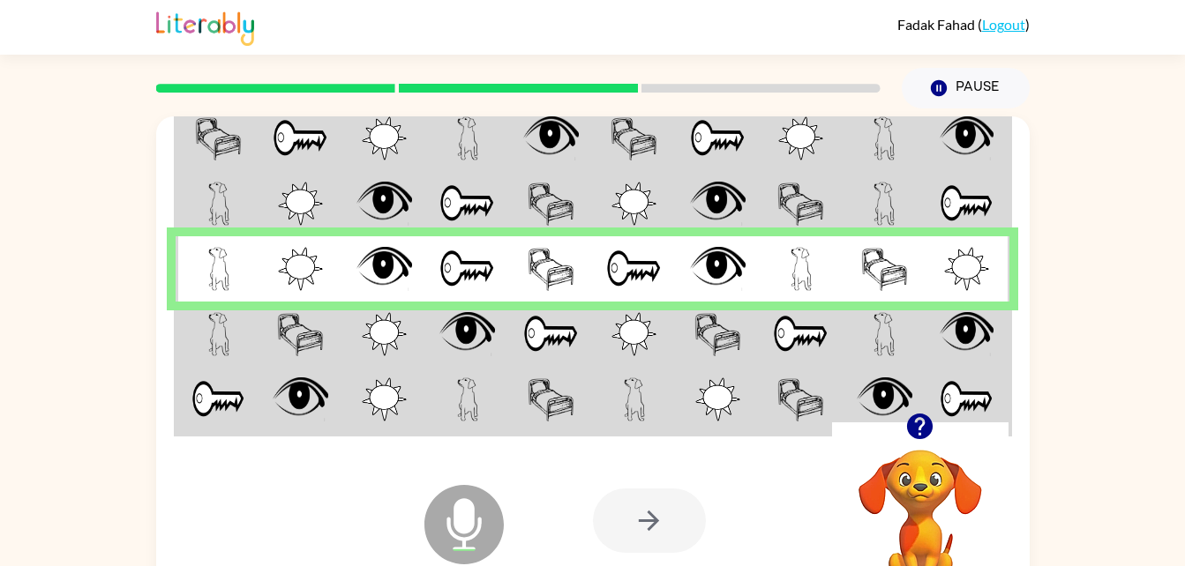
click at [222, 376] on td at bounding box center [218, 401] width 84 height 68
click at [218, 357] on td at bounding box center [218, 334] width 84 height 65
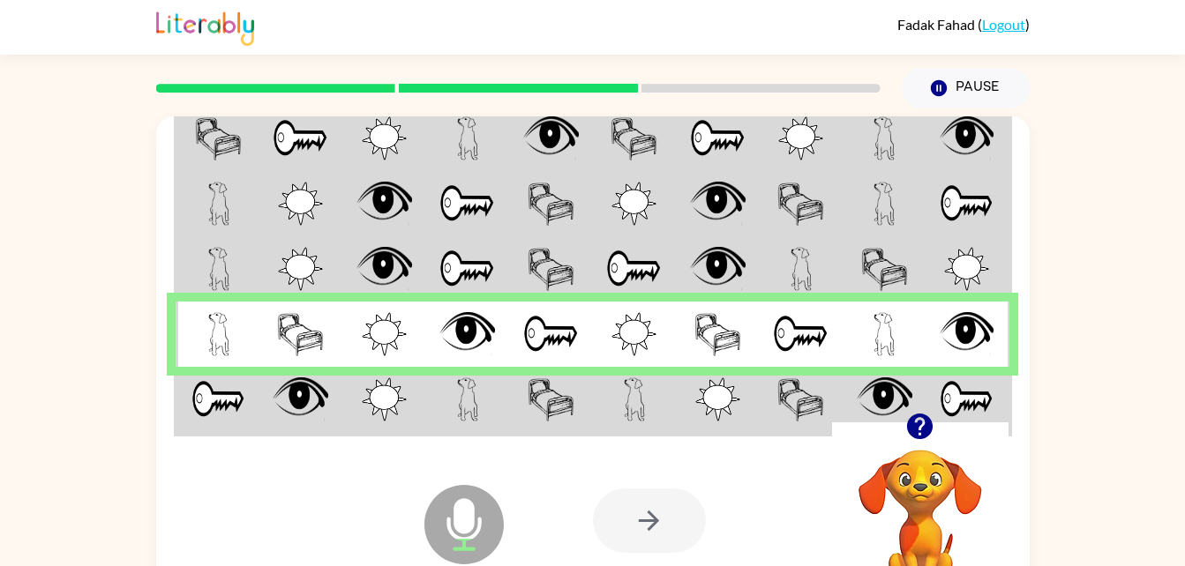
click at [255, 426] on div "Microphone The Microphone is here when it is your turn to talk Your browser mus…" at bounding box center [592, 521] width 873 height 198
click at [264, 416] on td at bounding box center [301, 401] width 84 height 68
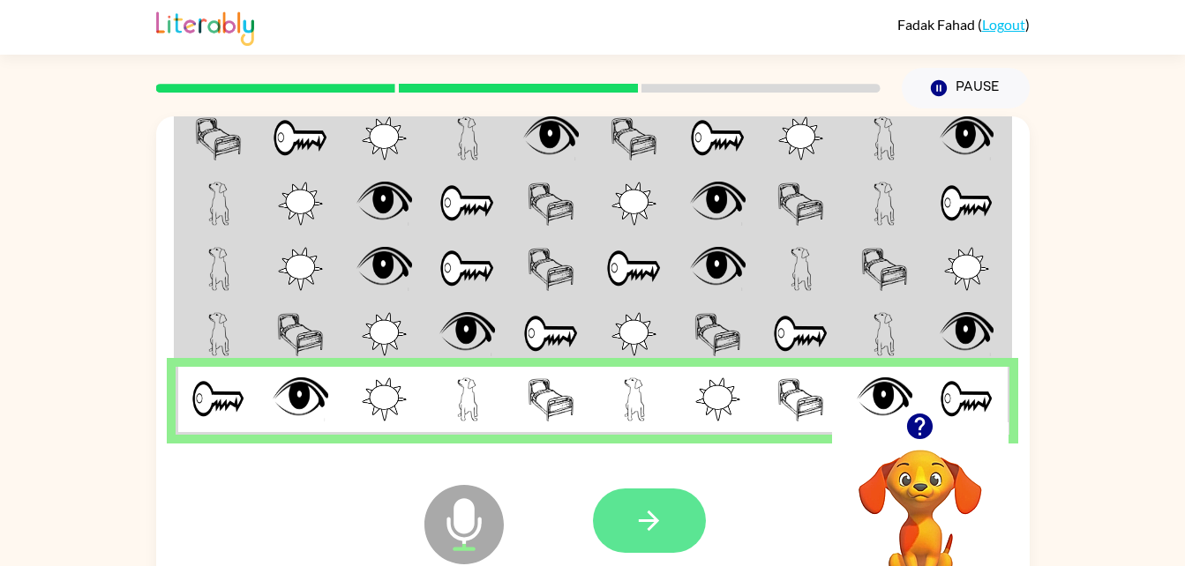
click at [648, 521] on icon "button" at bounding box center [649, 521] width 20 height 20
